Goal: Find specific page/section: Find specific page/section

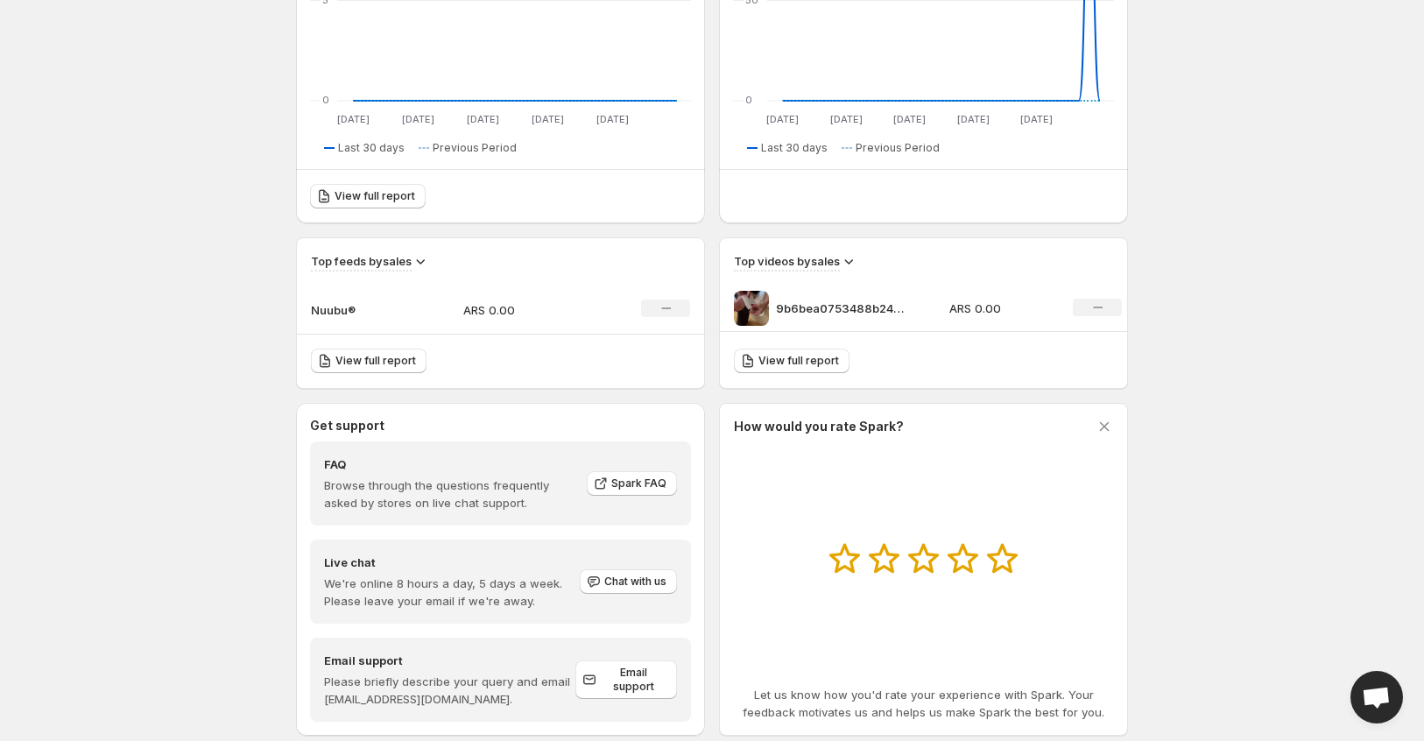
scroll to position [416, 0]
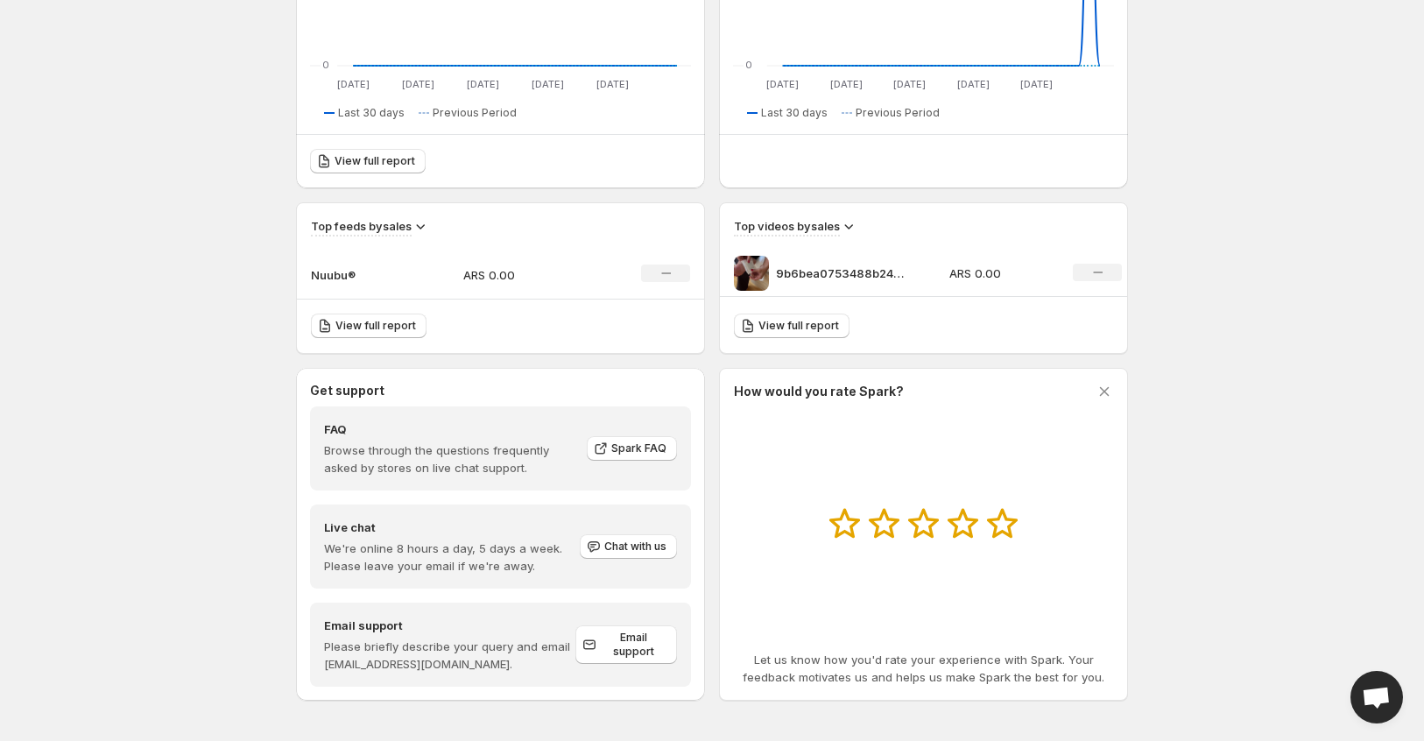
click at [890, 261] on div "9b6bea0753488b24fea769eb6f0238b3" at bounding box center [836, 273] width 205 height 35
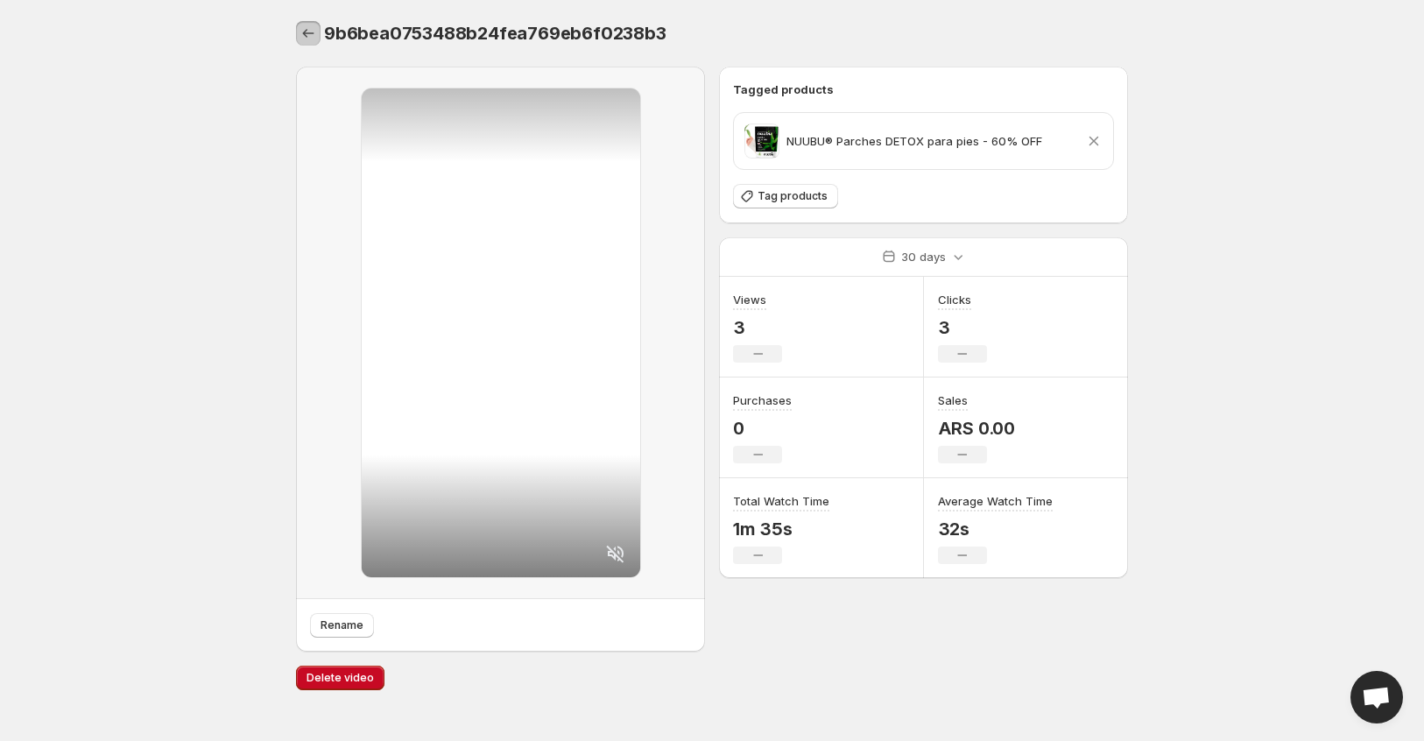
click at [311, 36] on icon "Settings" at bounding box center [309, 34] width 18 height 18
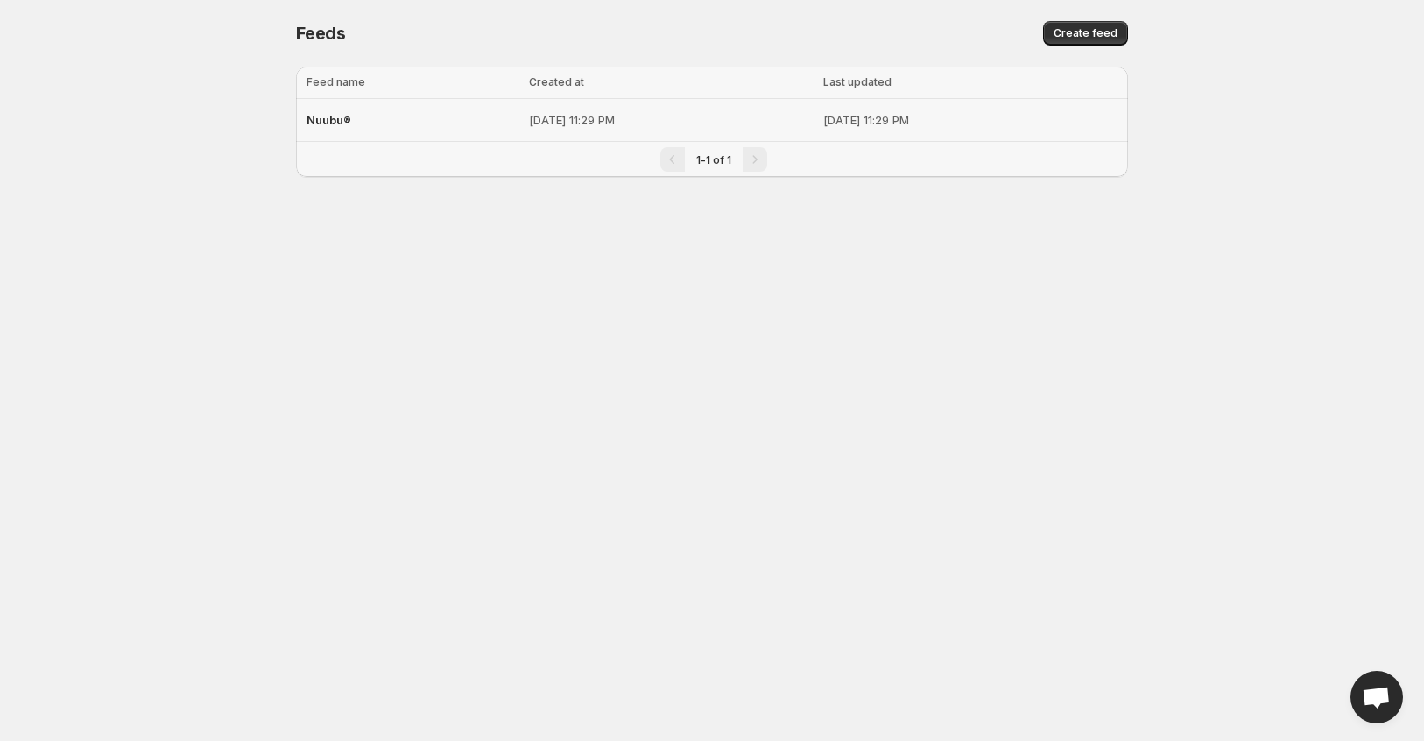
click at [329, 130] on div "Nuubu®" at bounding box center [413, 120] width 212 height 32
click at [334, 121] on span "Nuubu®" at bounding box center [329, 120] width 45 height 14
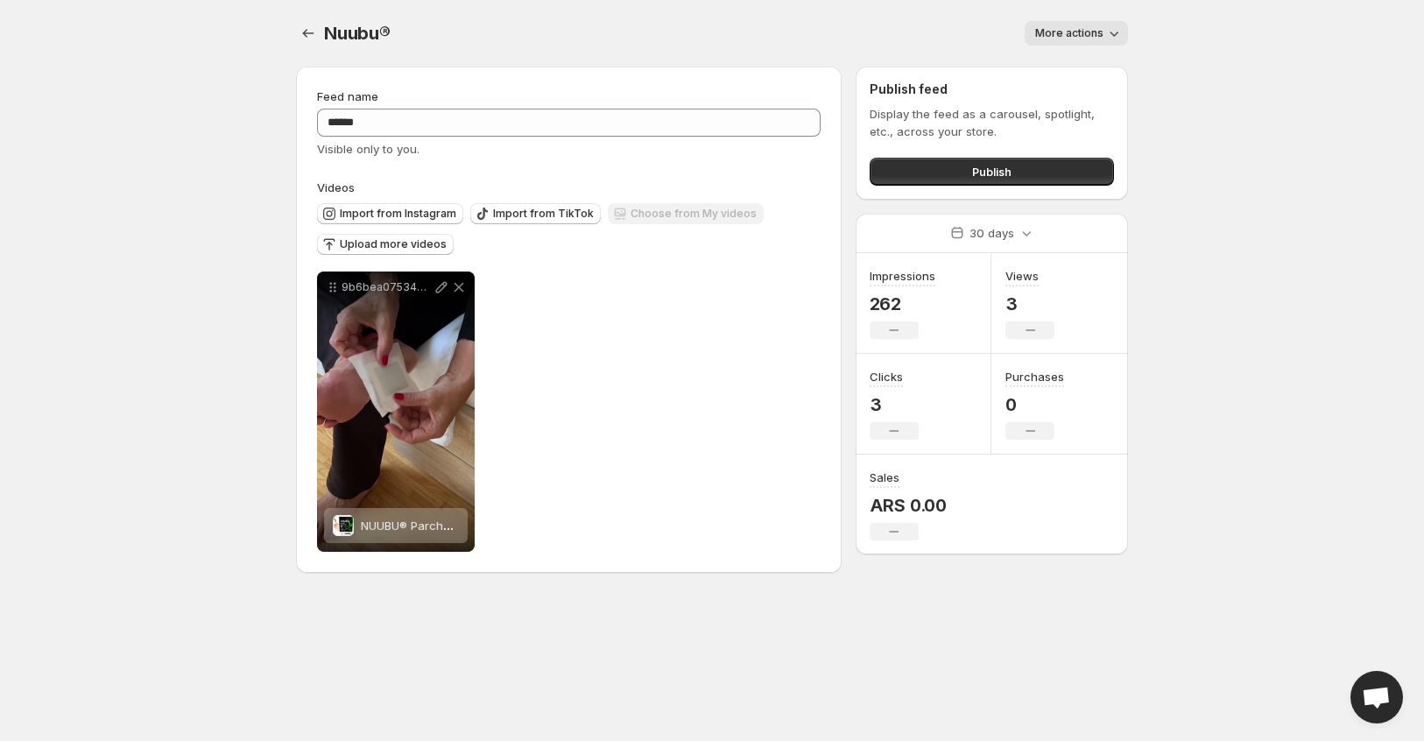
click at [217, 285] on body "**********" at bounding box center [712, 370] width 1424 height 741
